Goal: Entertainment & Leisure: Consume media (video, audio)

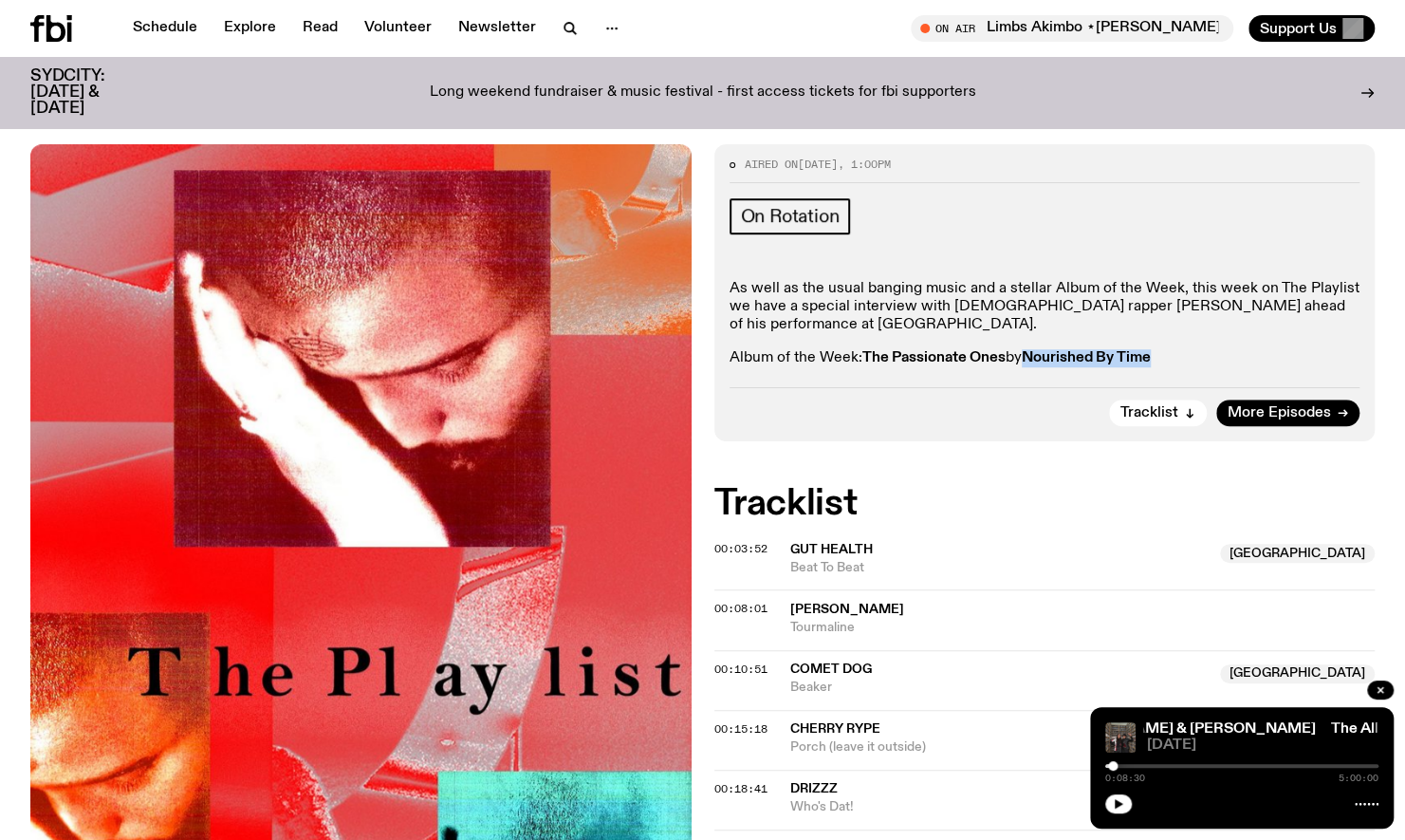
scroll to position [597, 0]
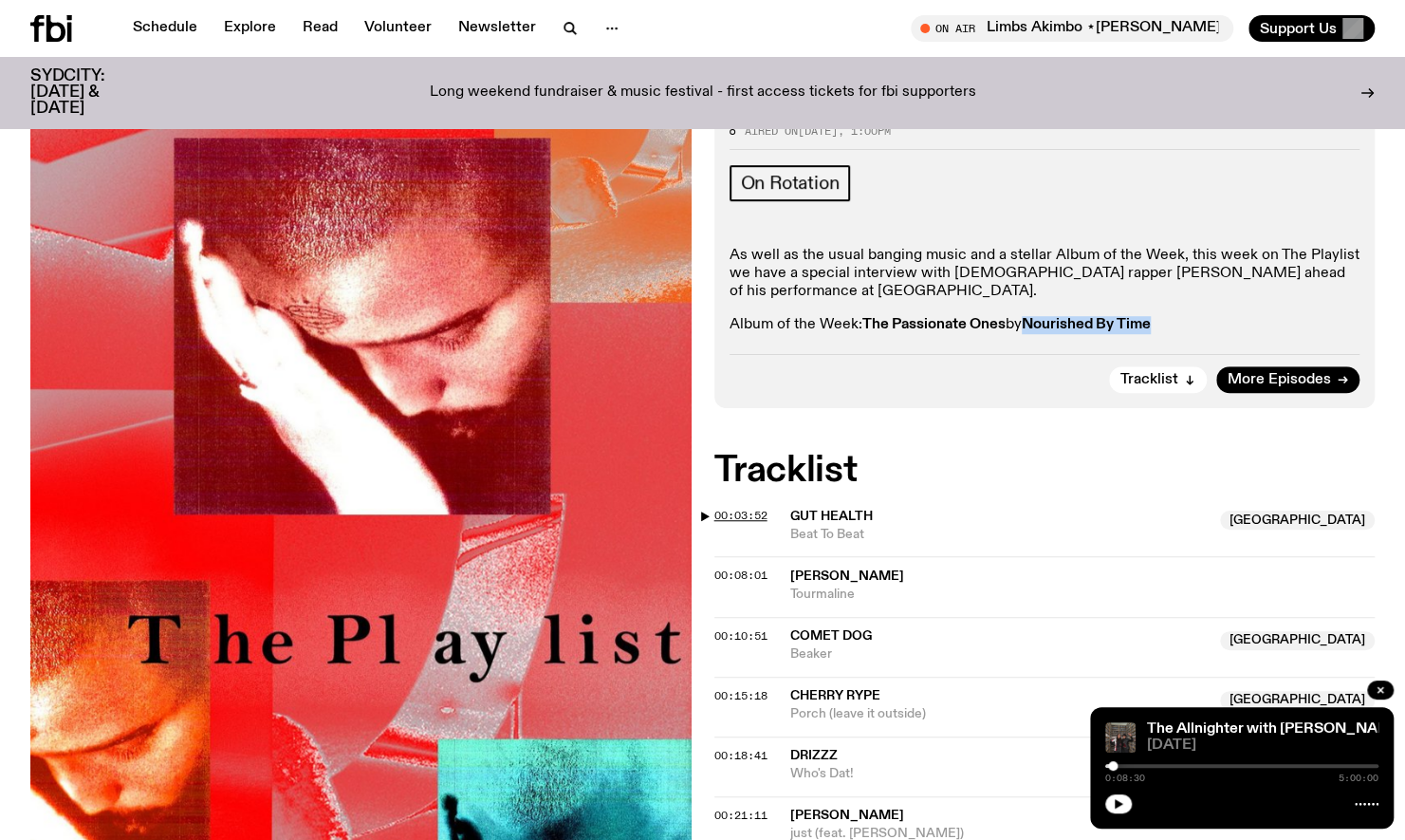
click at [727, 507] on span "00:03:52" at bounding box center [741, 515] width 53 height 16
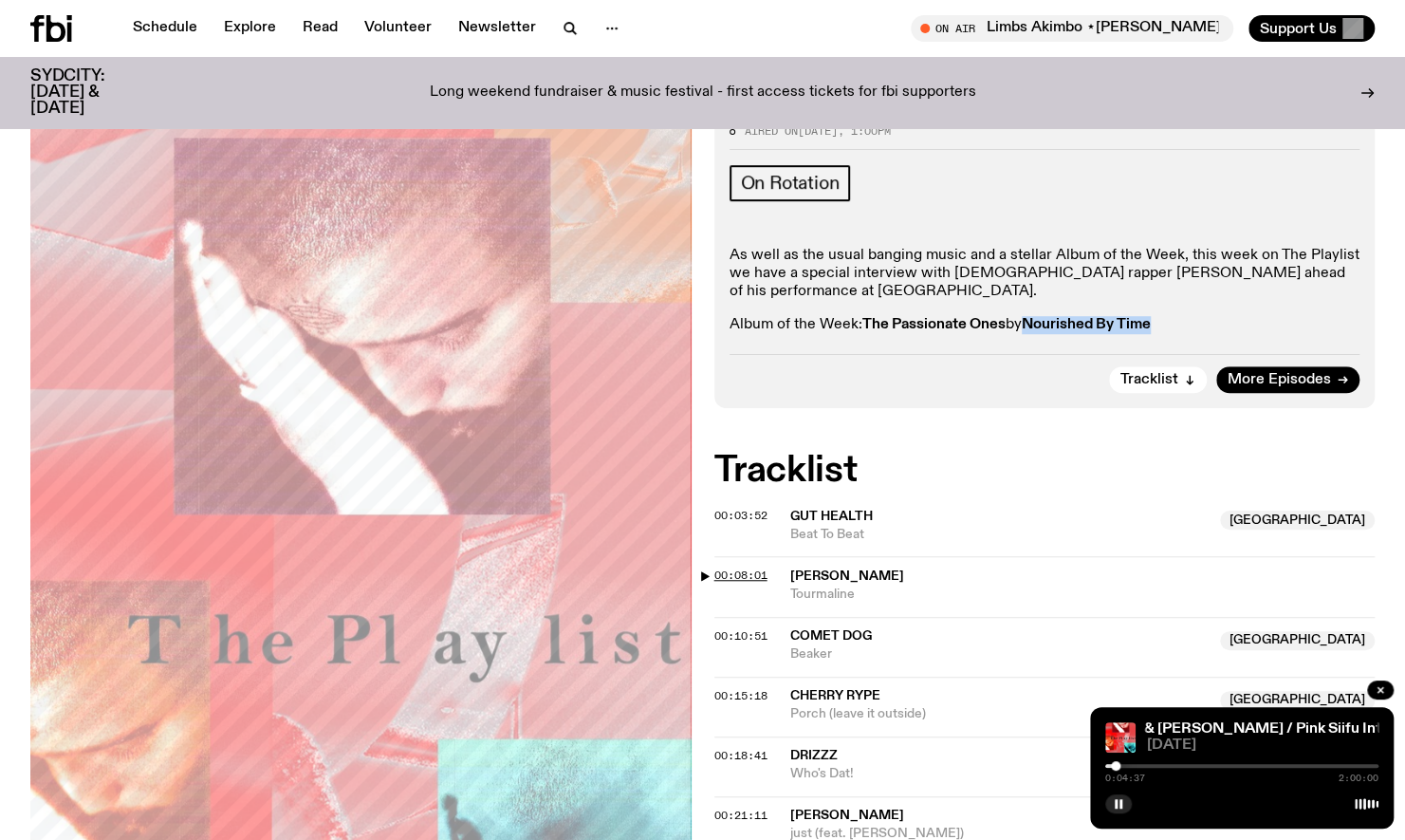
click at [720, 568] on span "00:08:01" at bounding box center [741, 576] width 53 height 16
click at [738, 628] on span "00:10:51" at bounding box center [741, 636] width 53 height 16
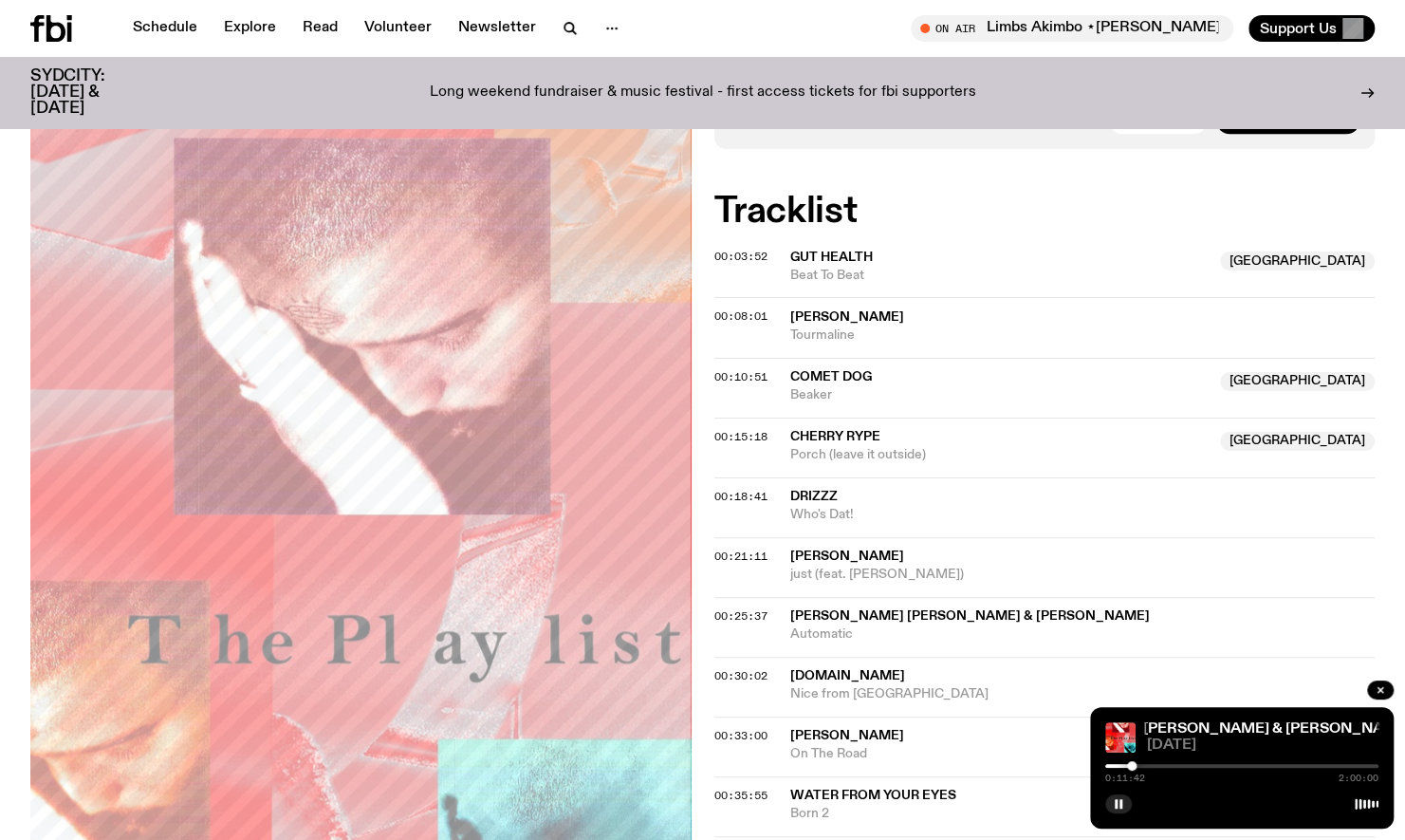
scroll to position [1014, 0]
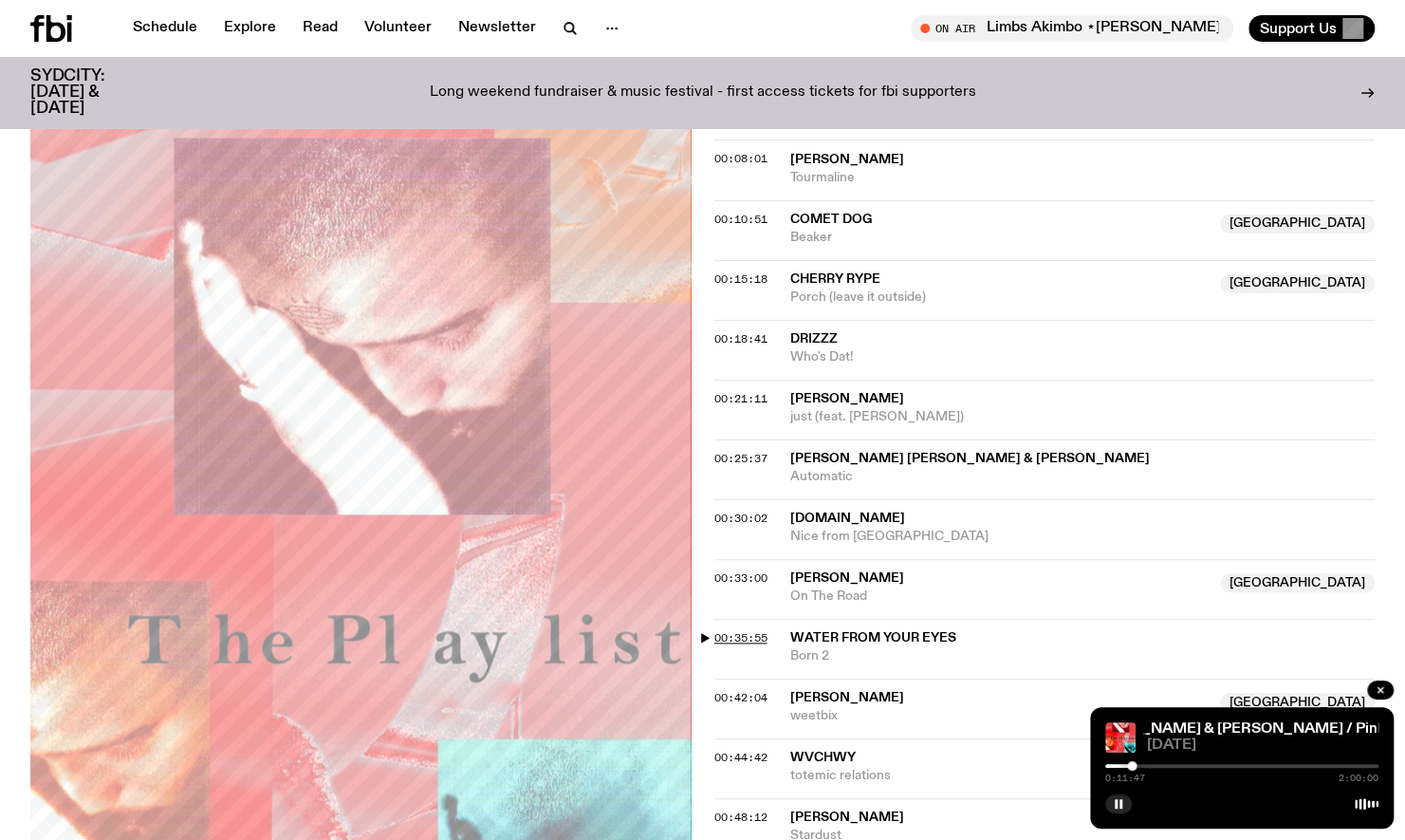
click at [744, 630] on span "00:35:55" at bounding box center [741, 638] width 53 height 16
click at [721, 570] on span "00:33:00" at bounding box center [741, 578] width 53 height 16
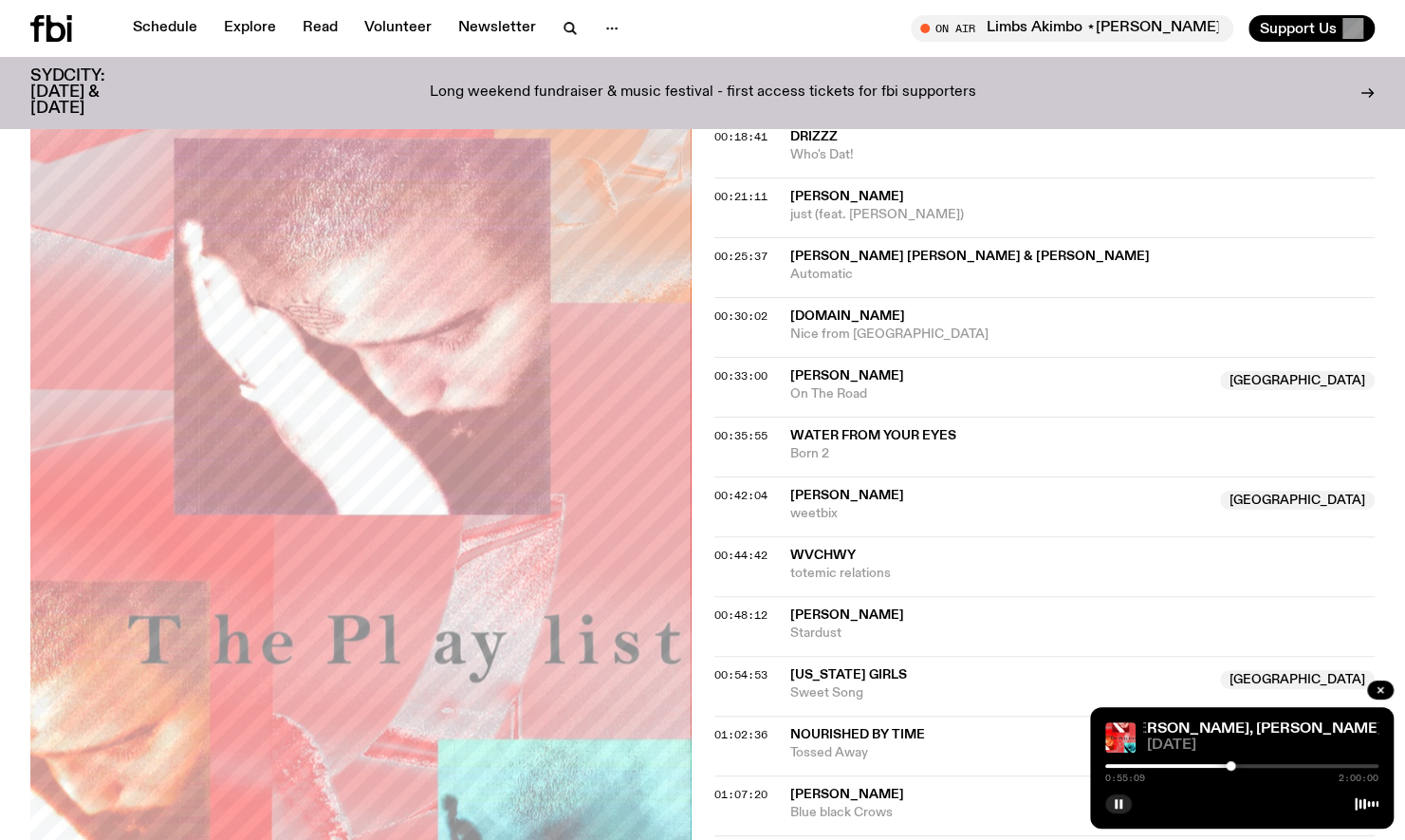
scroll to position [1231, 0]
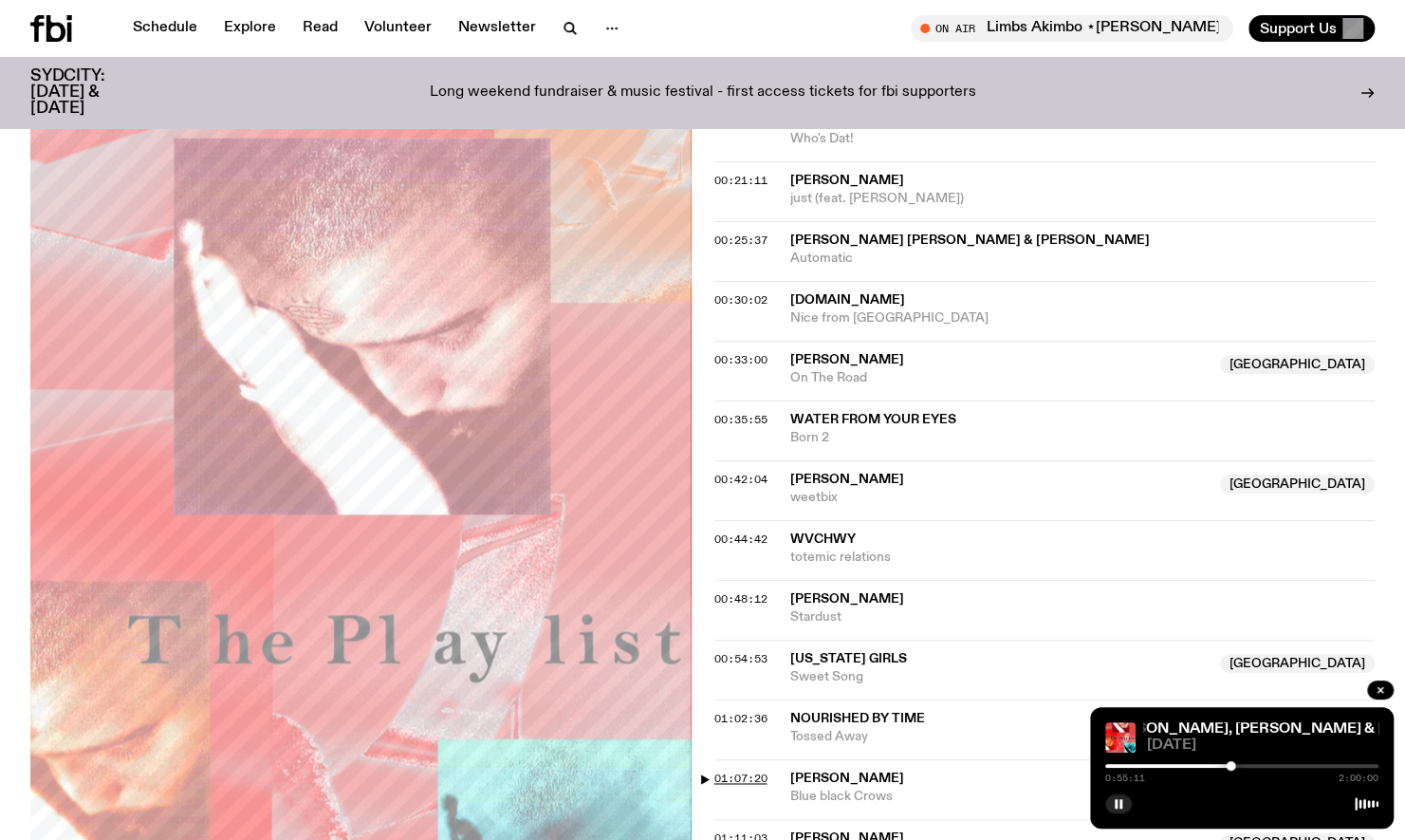
click at [743, 771] on span "01:07:20" at bounding box center [741, 779] width 53 height 16
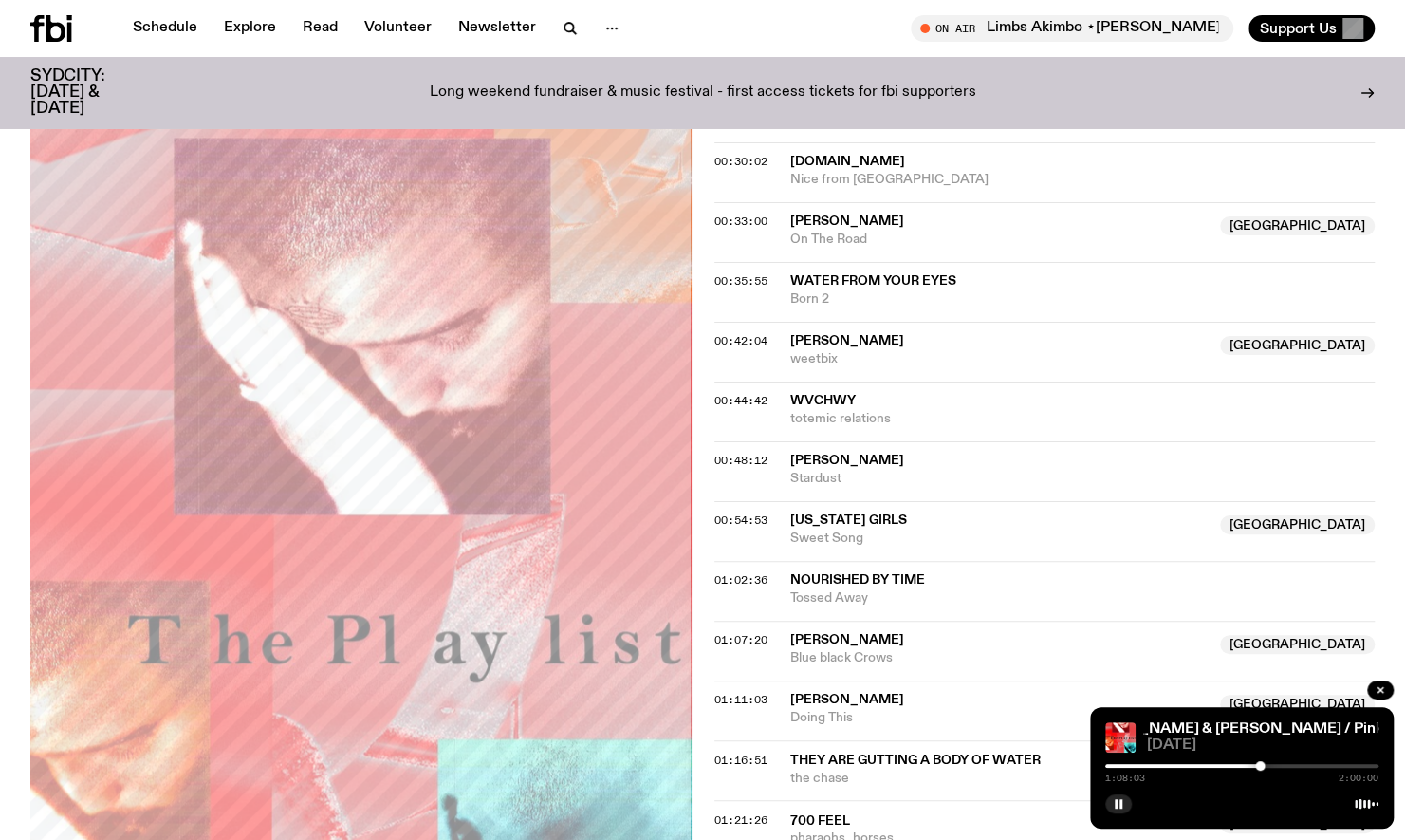
scroll to position [1279, 0]
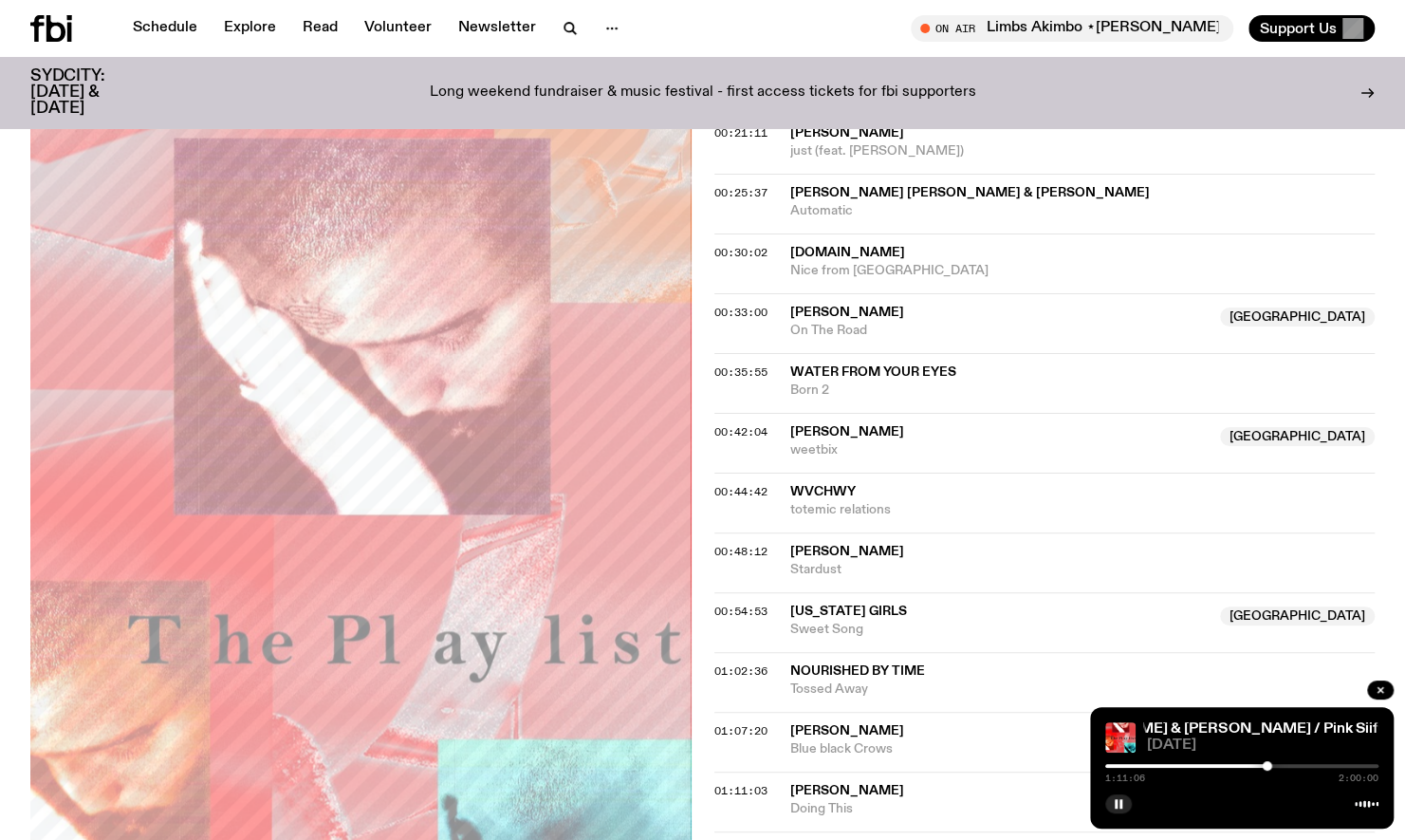
click at [739, 839] on span "01:16:51" at bounding box center [741, 851] width 53 height 16
click at [1285, 766] on div at bounding box center [1242, 766] width 273 height 4
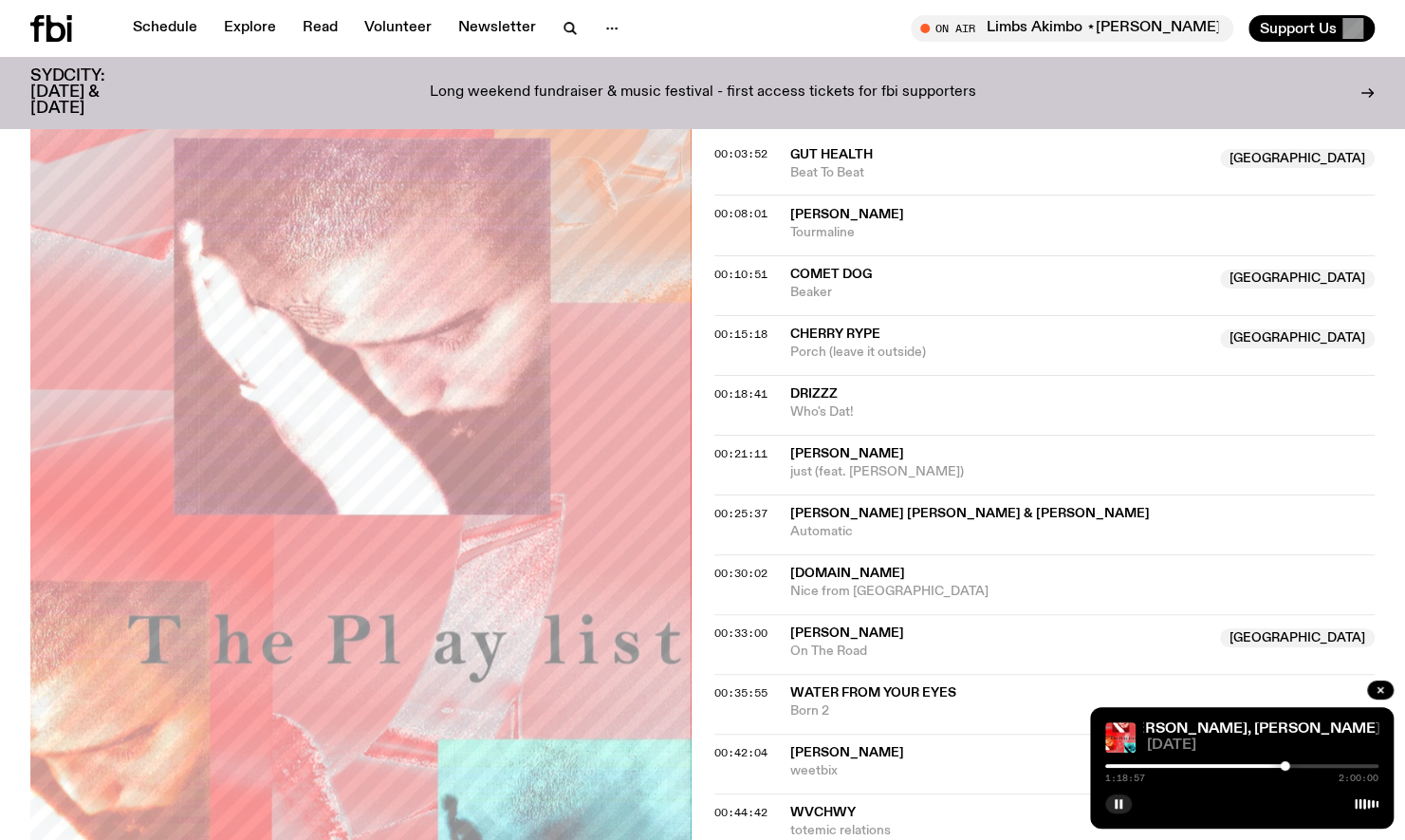
scroll to position [900, 0]
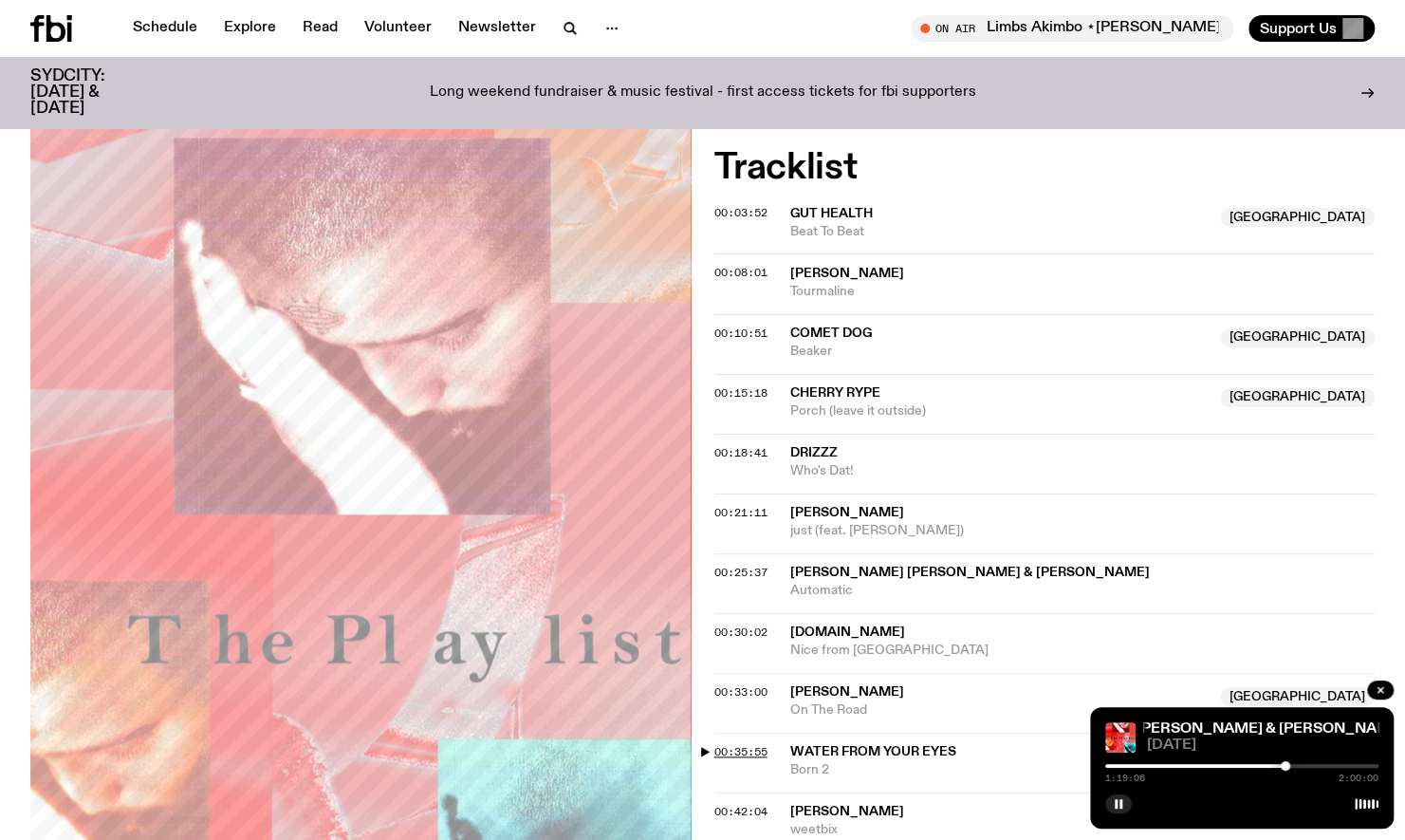
click at [733, 743] on span "00:35:55" at bounding box center [741, 751] width 53 height 16
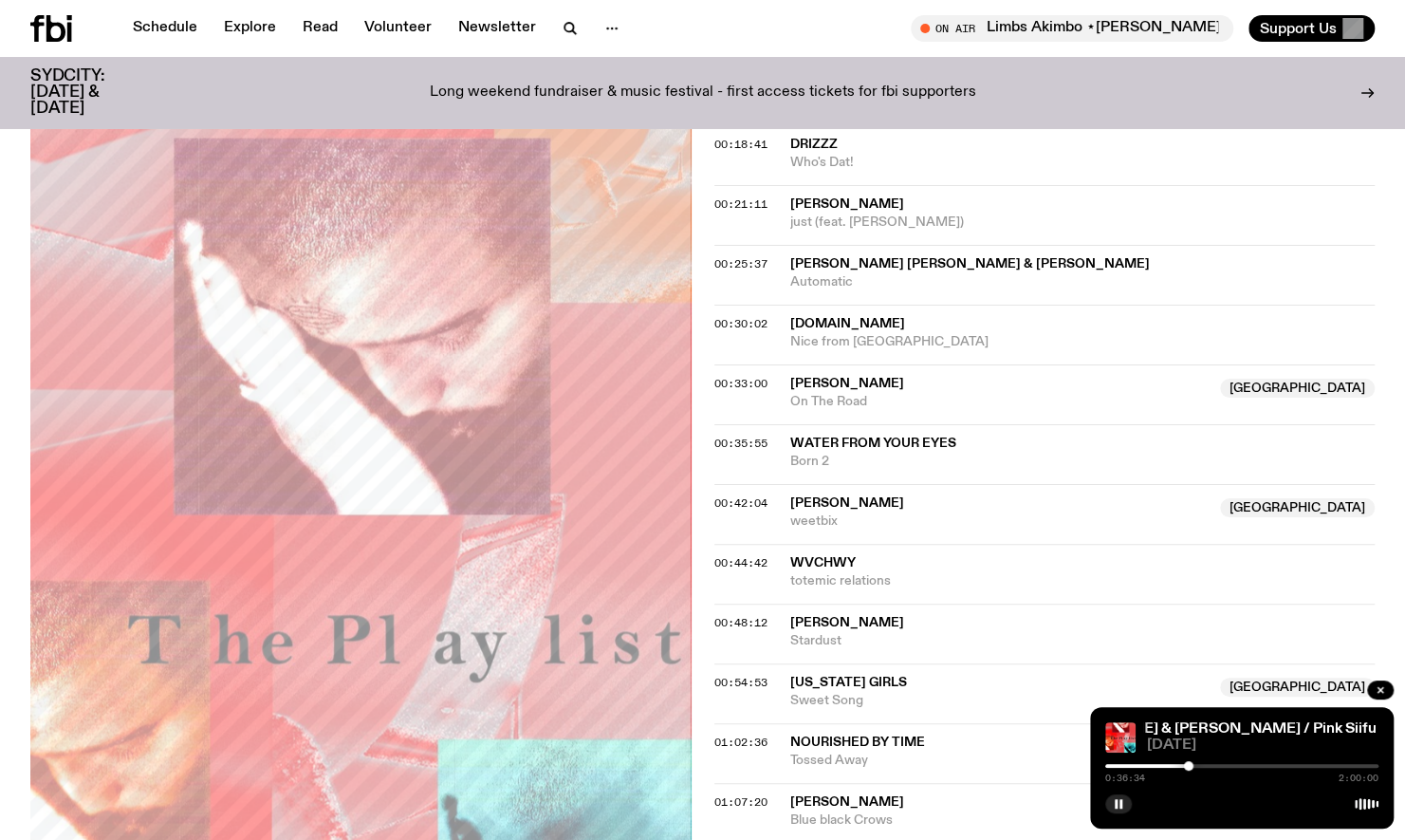
scroll to position [1236, 0]
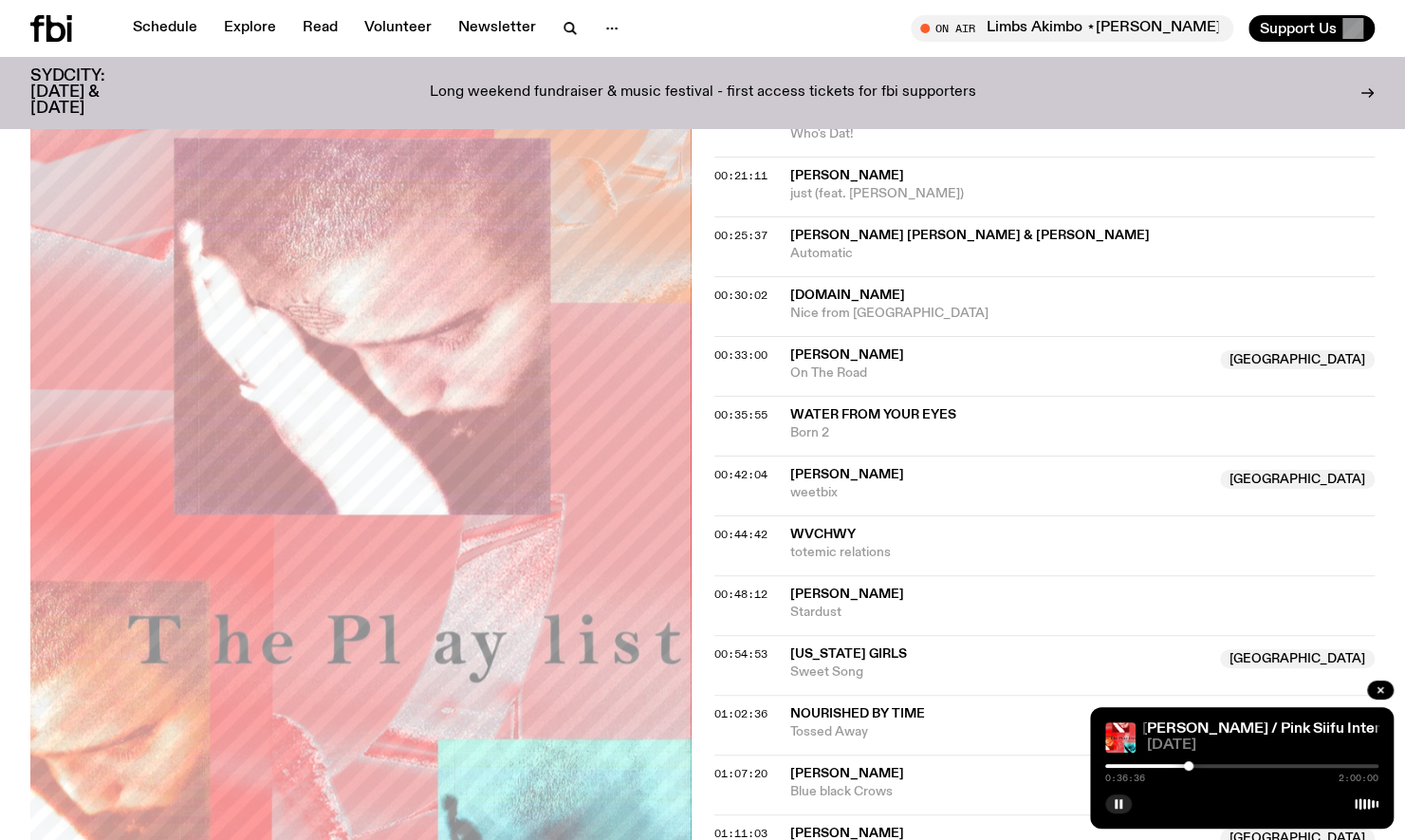
click at [1286, 767] on div at bounding box center [1242, 766] width 273 height 4
click at [1286, 767] on div at bounding box center [1286, 766] width 10 height 10
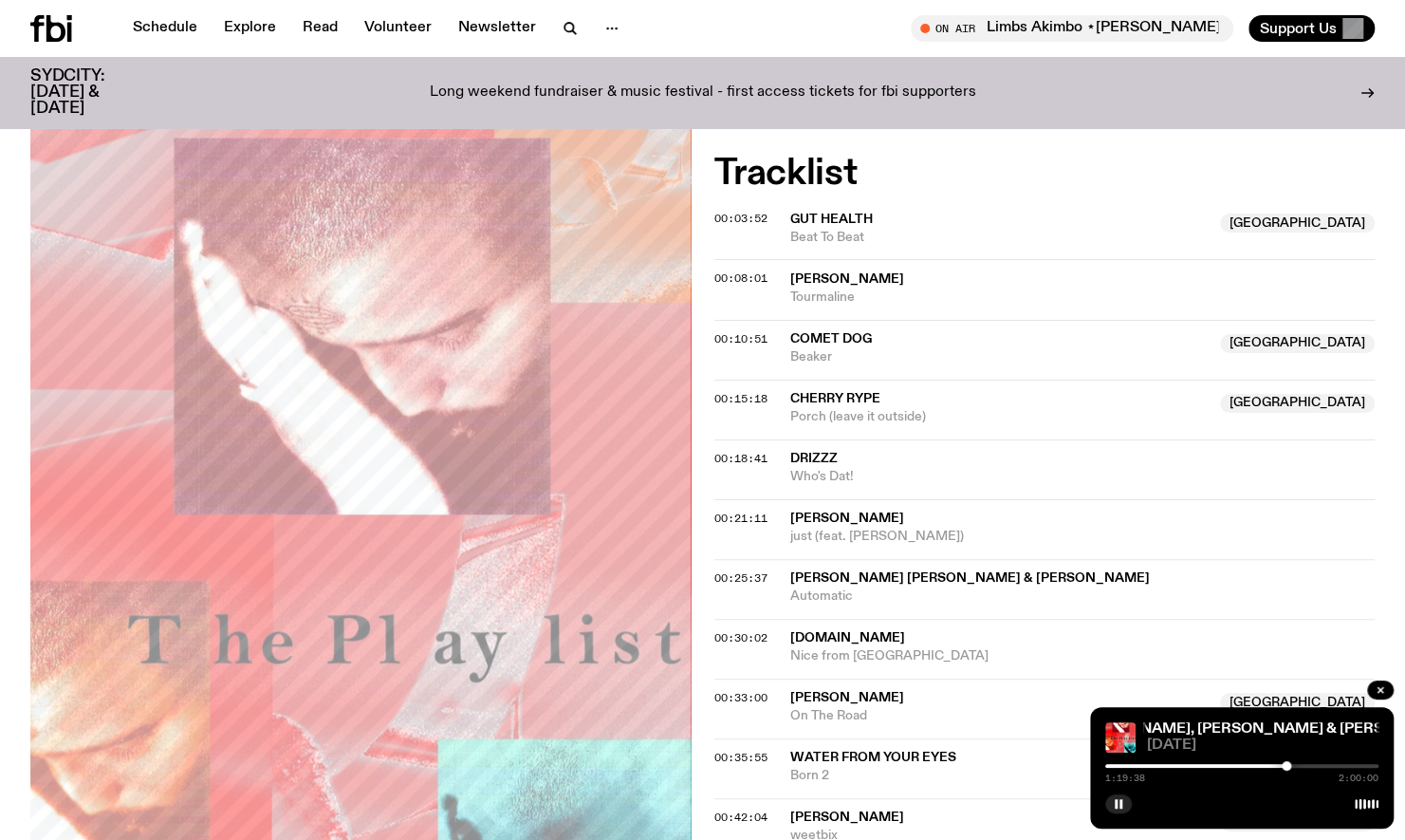
scroll to position [956, 0]
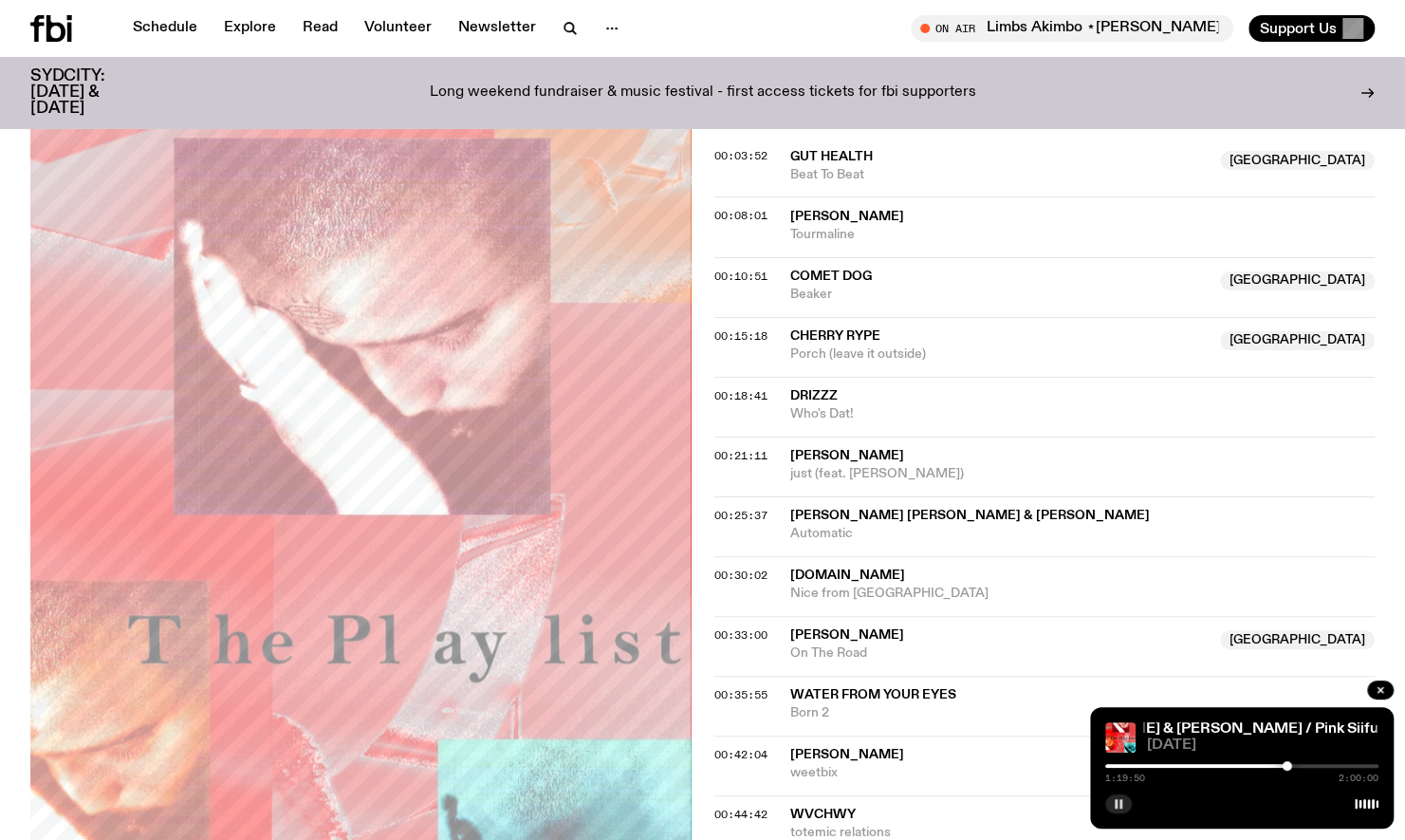
click at [1123, 801] on button "button" at bounding box center [1118, 803] width 26 height 19
